Goal: Find specific page/section: Find specific page/section

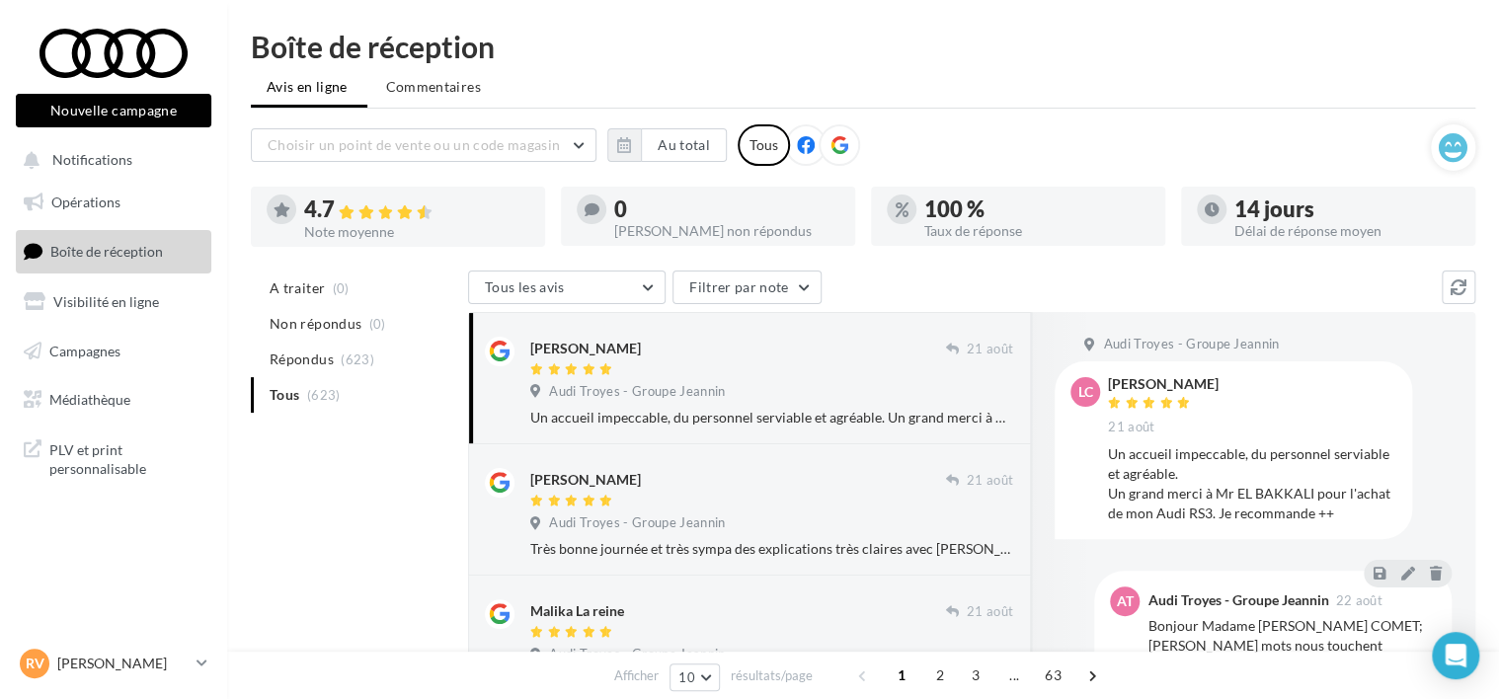
click at [314, 283] on span "A traiter" at bounding box center [297, 289] width 55 height 20
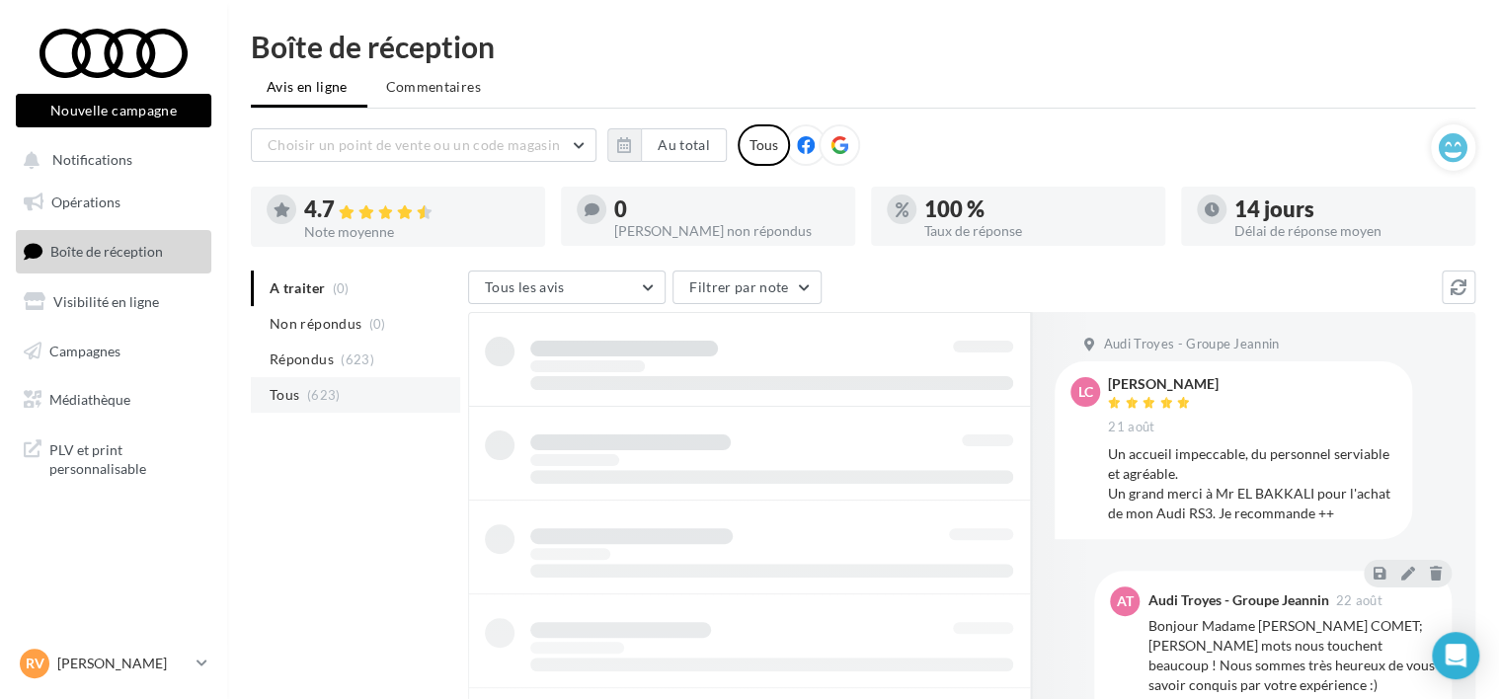
click at [301, 387] on li "Tous (623)" at bounding box center [355, 395] width 209 height 36
